Goal: Information Seeking & Learning: Learn about a topic

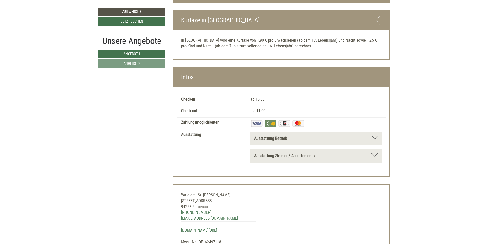
scroll to position [1151, 0]
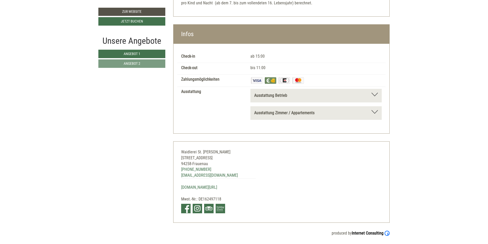
drag, startPoint x: 182, startPoint y: 118, endPoint x: 390, endPoint y: 163, distance: 213.4
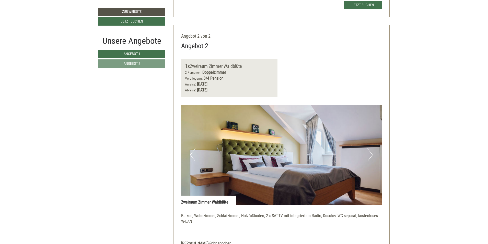
scroll to position [666, 0]
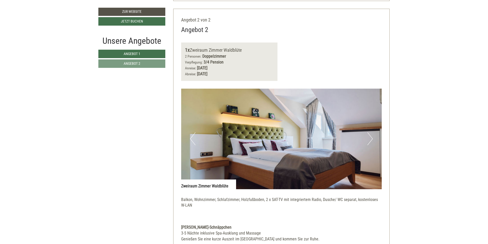
click at [373, 140] on img at bounding box center [281, 138] width 201 height 100
click at [371, 137] on button "Next" at bounding box center [370, 138] width 5 height 13
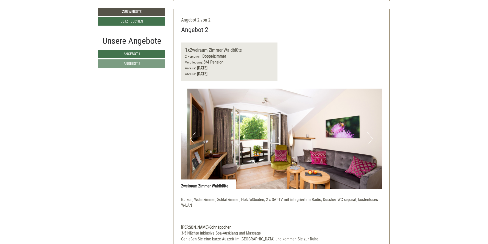
click at [371, 137] on button "Next" at bounding box center [370, 138] width 5 height 13
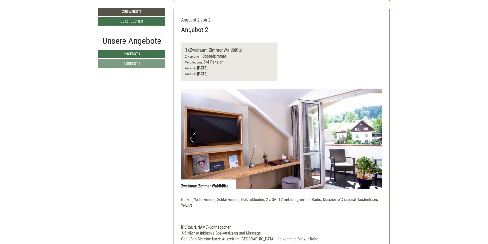
click at [371, 137] on button "Next" at bounding box center [370, 138] width 5 height 13
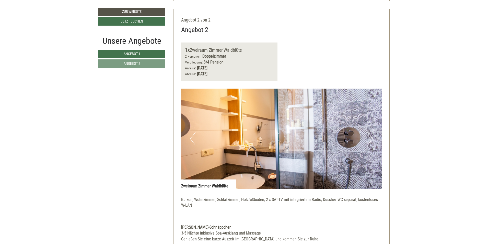
click at [371, 137] on button "Next" at bounding box center [370, 138] width 5 height 13
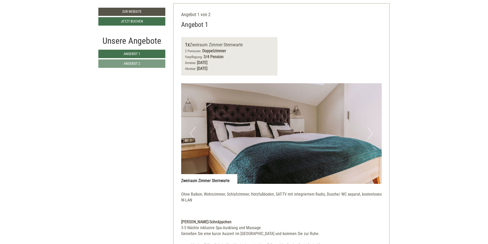
scroll to position [308, 0]
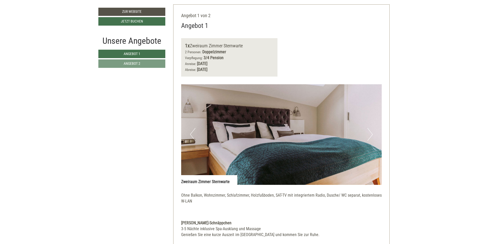
click at [370, 135] on button "Next" at bounding box center [370, 134] width 5 height 13
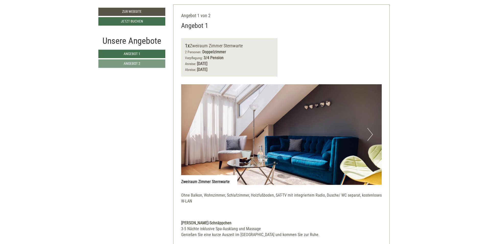
click at [370, 135] on button "Next" at bounding box center [370, 134] width 5 height 13
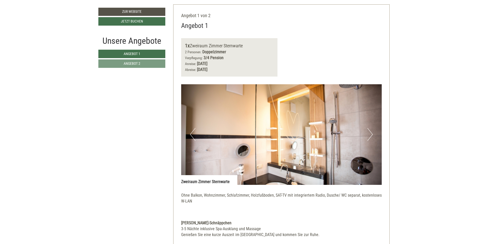
click at [370, 135] on button "Next" at bounding box center [370, 134] width 5 height 13
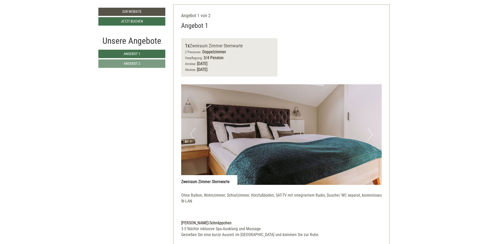
click at [370, 135] on button "Next" at bounding box center [370, 134] width 5 height 13
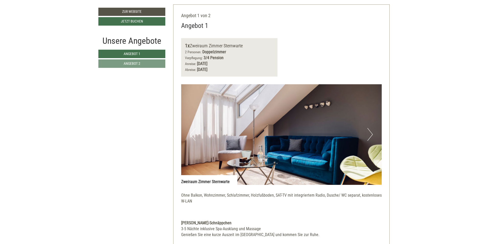
click at [370, 135] on button "Next" at bounding box center [370, 134] width 5 height 13
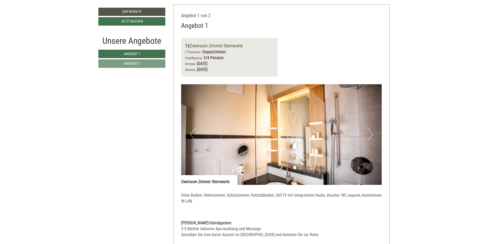
click at [370, 135] on button "Next" at bounding box center [370, 134] width 5 height 13
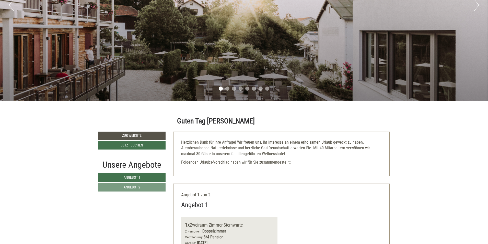
scroll to position [0, 0]
